Goal: Information Seeking & Learning: Check status

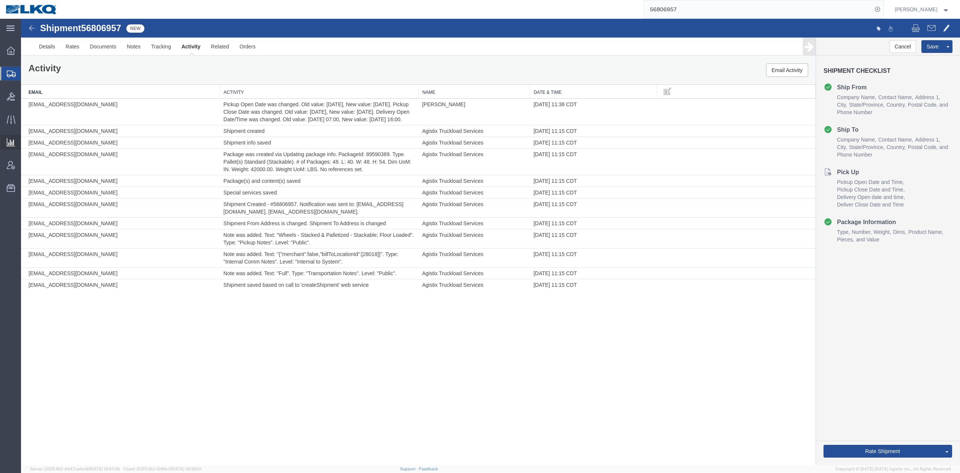
drag, startPoint x: 63, startPoint y: 50, endPoint x: 35, endPoint y: 155, distance: 109.4
click at [0, 0] on span "Ad Hoc Reports" at bounding box center [0, 0] width 0 height 0
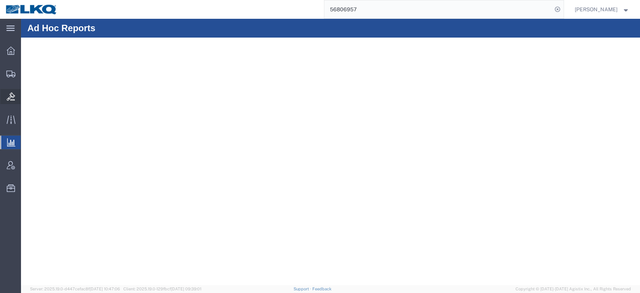
click at [9, 97] on icon at bounding box center [11, 96] width 8 height 8
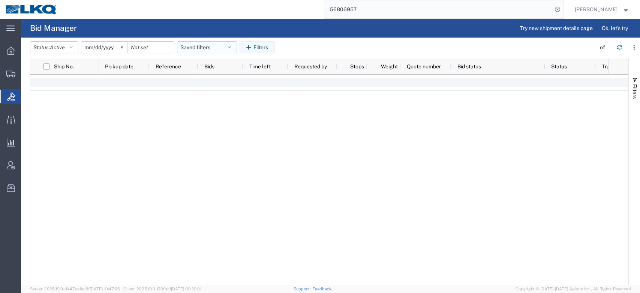
click at [215, 45] on button "Saved filters" at bounding box center [207, 47] width 60 height 12
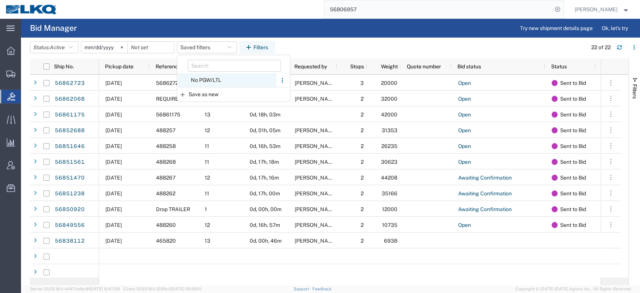
click at [206, 79] on span "No PGW/LTL" at bounding box center [227, 80] width 98 height 14
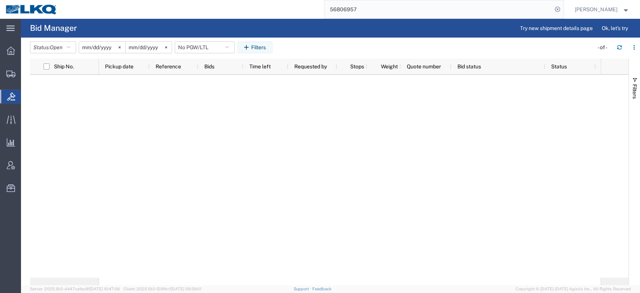
type input "2025-01-01"
type input "2025-12-31"
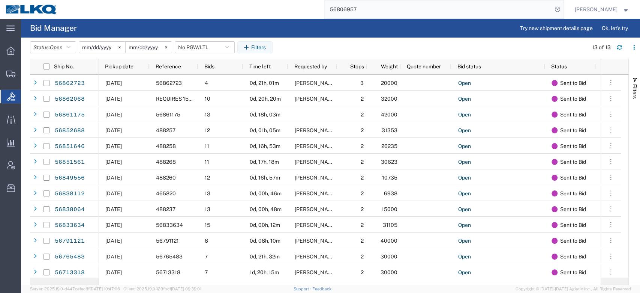
click at [122, 63] on span "Pickup date" at bounding box center [119, 66] width 29 height 6
click at [0, 0] on span "Shipment Manager" at bounding box center [0, 0] width 0 height 0
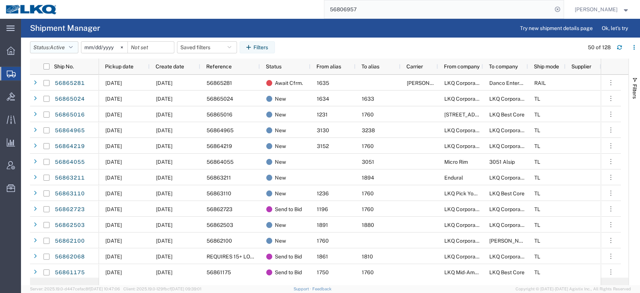
click at [63, 42] on button "Status: Active" at bounding box center [54, 47] width 48 height 12
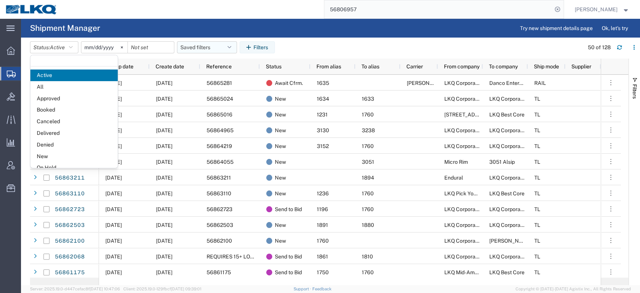
click at [206, 51] on button "Saved filters" at bounding box center [207, 47] width 60 height 12
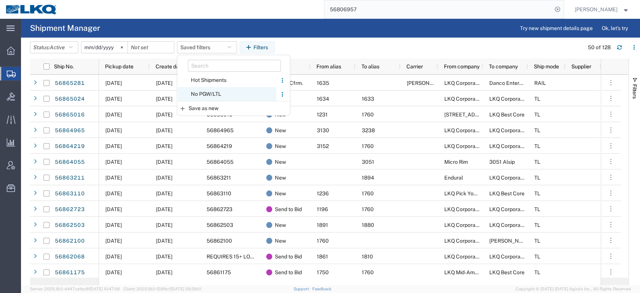
click at [210, 92] on span "No PGW/LTL" at bounding box center [227, 94] width 98 height 14
type input "2025-01-01"
type input "2025-12-31"
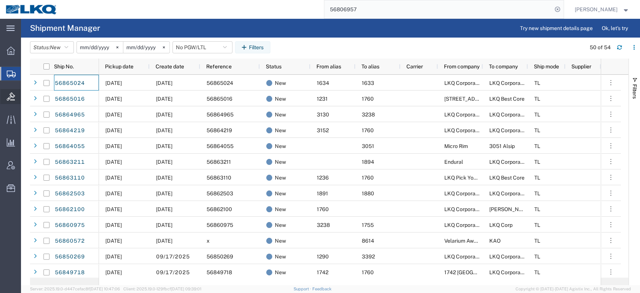
click at [14, 92] on div at bounding box center [10, 96] width 21 height 15
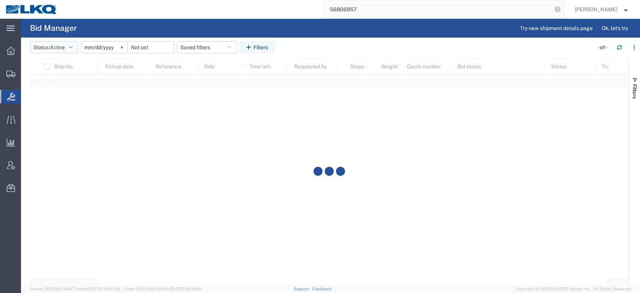
click at [72, 49] on icon "button" at bounding box center [71, 47] width 4 height 5
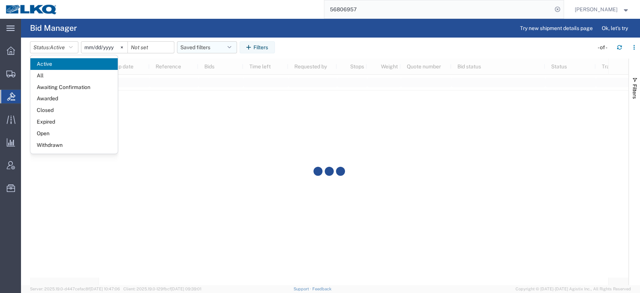
click at [197, 48] on button "Saved filters" at bounding box center [207, 47] width 60 height 12
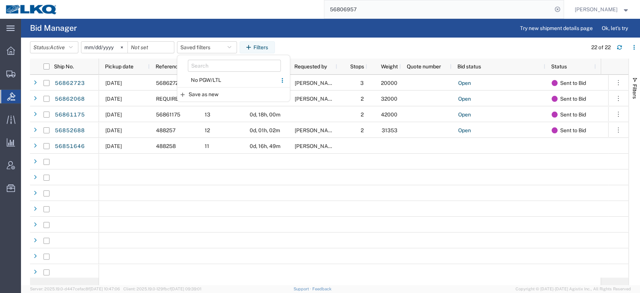
click at [206, 81] on span "No PGW/LTL" at bounding box center [227, 80] width 98 height 14
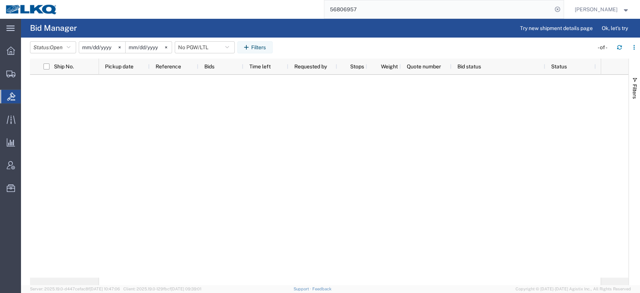
type input "2025-01-01"
type input "2025-12-31"
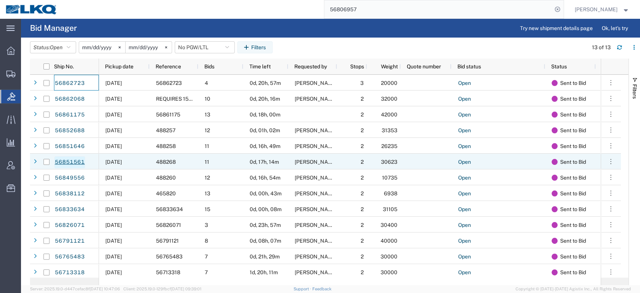
click at [71, 158] on link "56851561" at bounding box center [69, 162] width 31 height 12
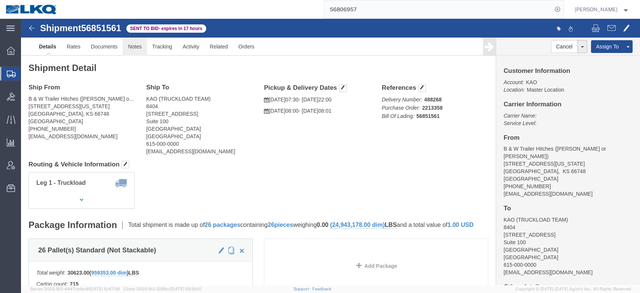
click link "Notes"
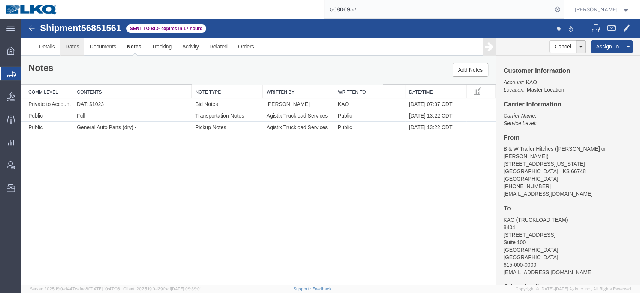
click at [65, 45] on link "Rates" at bounding box center [72, 47] width 24 height 18
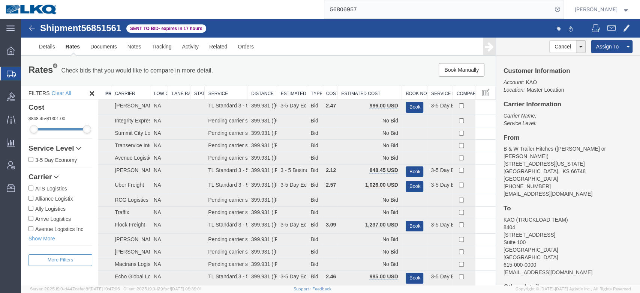
click at [357, 93] on th "Estimated Cost" at bounding box center [370, 93] width 65 height 14
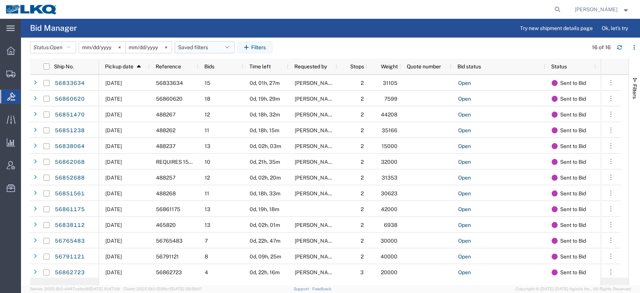
click at [202, 47] on button "Saved filters" at bounding box center [205, 47] width 60 height 12
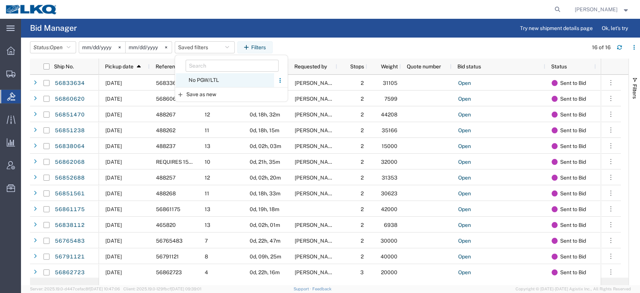
click at [220, 84] on span "No PGW/LTL" at bounding box center [225, 80] width 98 height 14
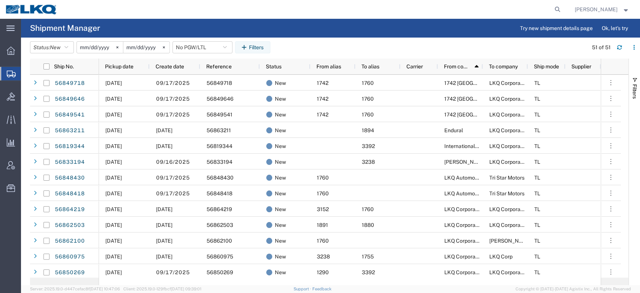
click at [332, 32] on agx-page-header "Shipment Manager Try new shipment details page Ok, let's try" at bounding box center [330, 28] width 619 height 19
click at [60, 45] on span "New" at bounding box center [55, 47] width 11 height 6
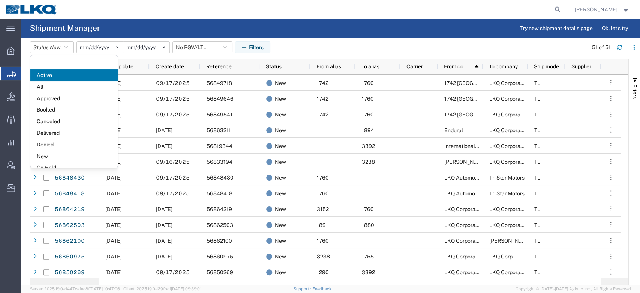
click at [159, 27] on agx-page-header "Shipment Manager Try new shipment details page Ok, let's try" at bounding box center [330, 28] width 619 height 19
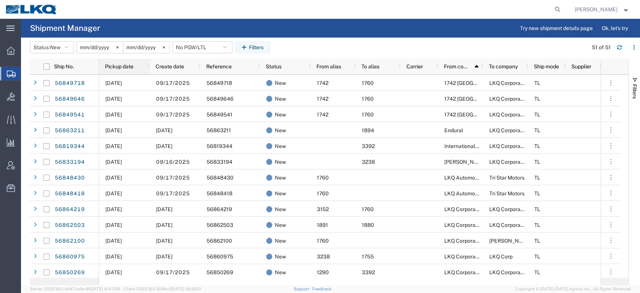
click at [126, 65] on span "Pickup date" at bounding box center [119, 66] width 29 height 6
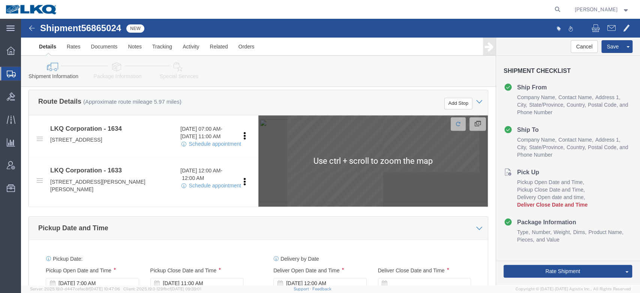
scroll to position [395, 0]
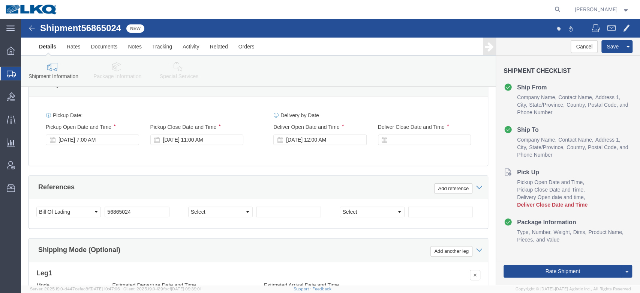
select select "28712"
select select "28711"
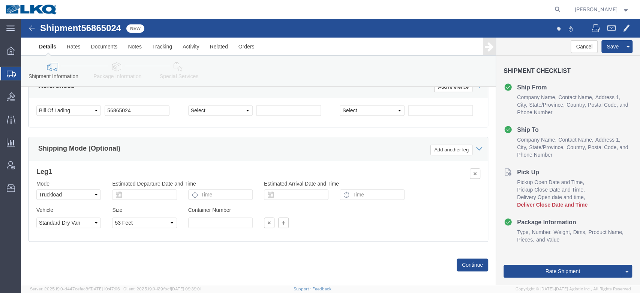
scroll to position [336, 0]
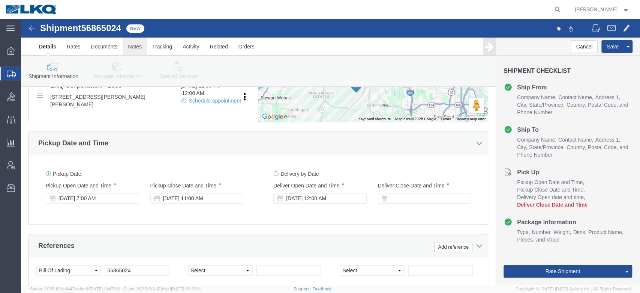
click link "Notes"
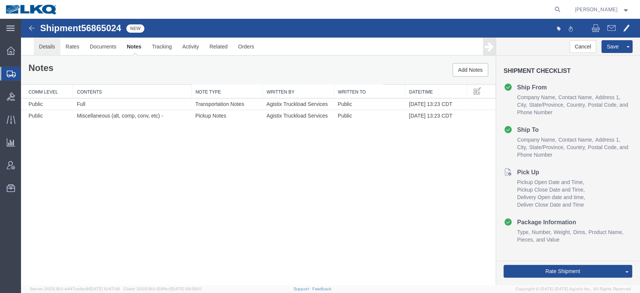
click at [50, 48] on link "Details" at bounding box center [47, 47] width 27 height 18
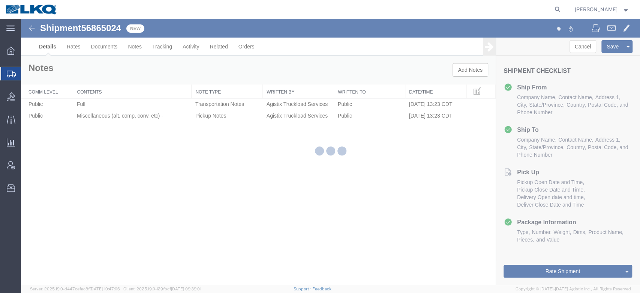
select select "28712"
select select "28711"
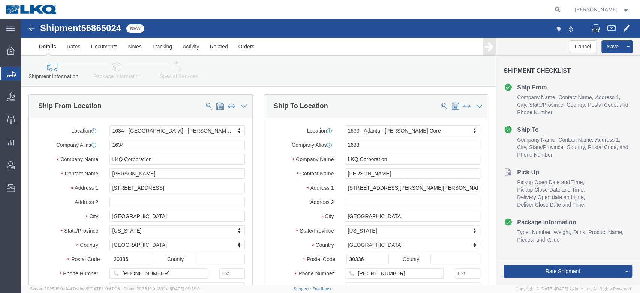
click icon
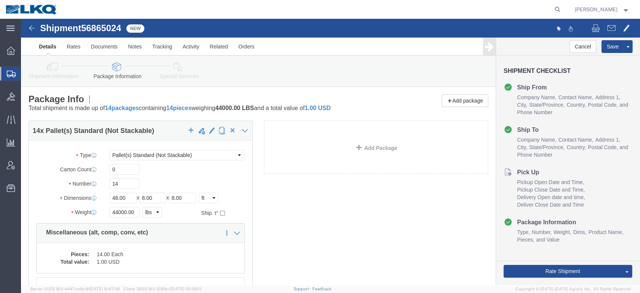
scroll to position [76, 0]
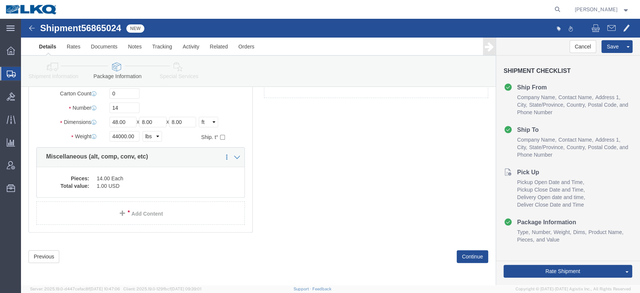
click icon
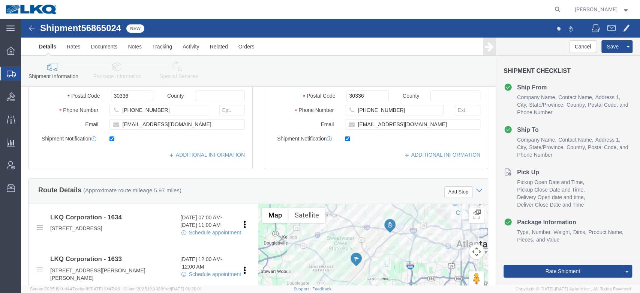
scroll to position [48, 0]
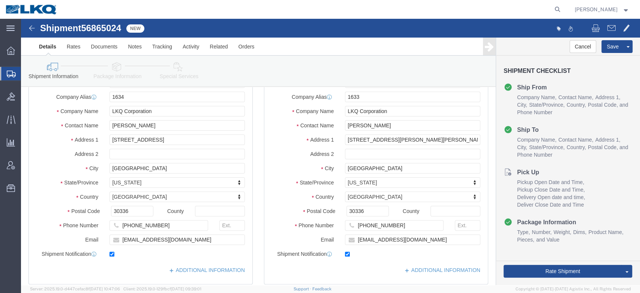
click link "Special Services"
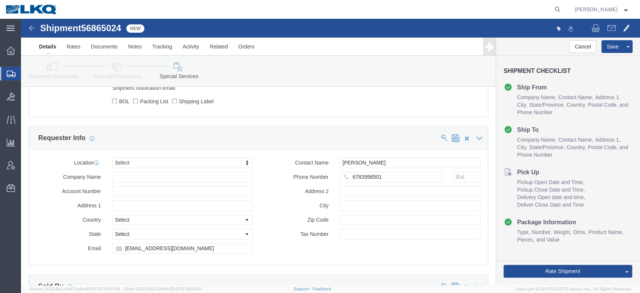
scroll to position [657, 0]
click link "Package Information"
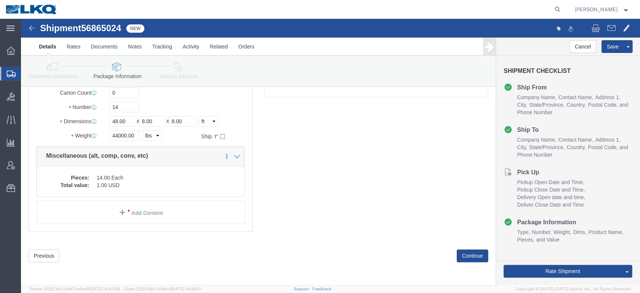
scroll to position [76, 0]
click icon
